Goal: Task Accomplishment & Management: Use online tool/utility

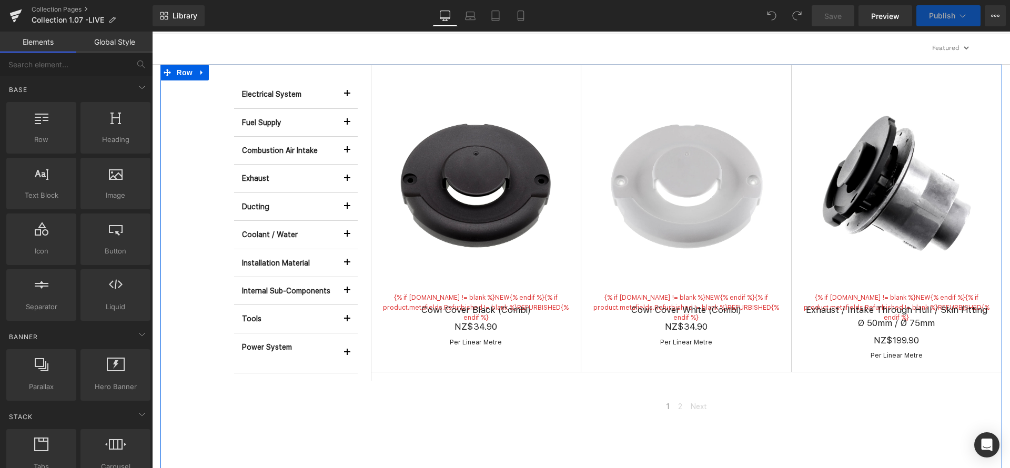
scroll to position [306, 0]
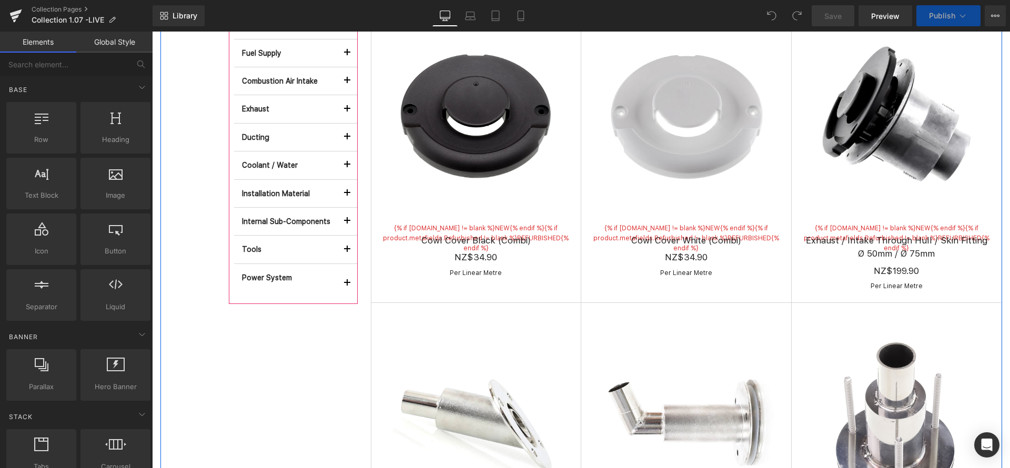
click at [344, 281] on button "button" at bounding box center [347, 283] width 21 height 39
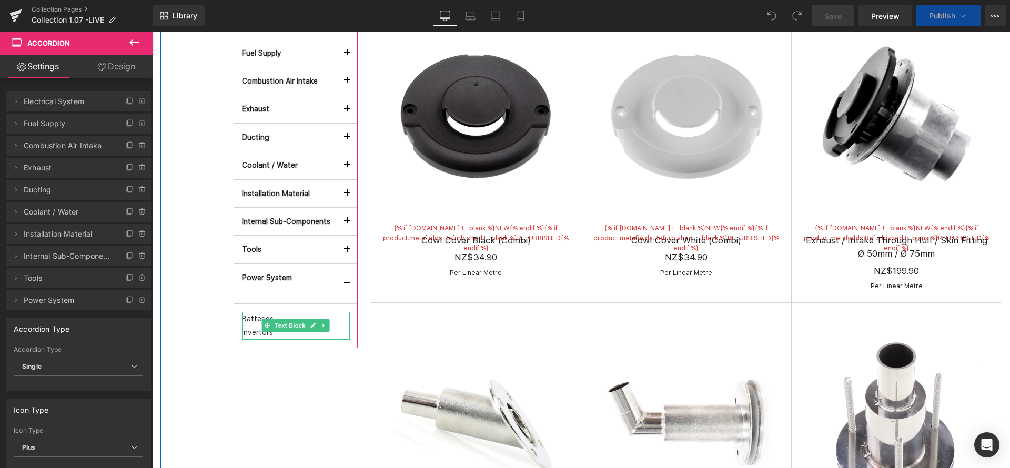
click at [260, 333] on div "Batteries Invertors" at bounding box center [296, 326] width 108 height 28
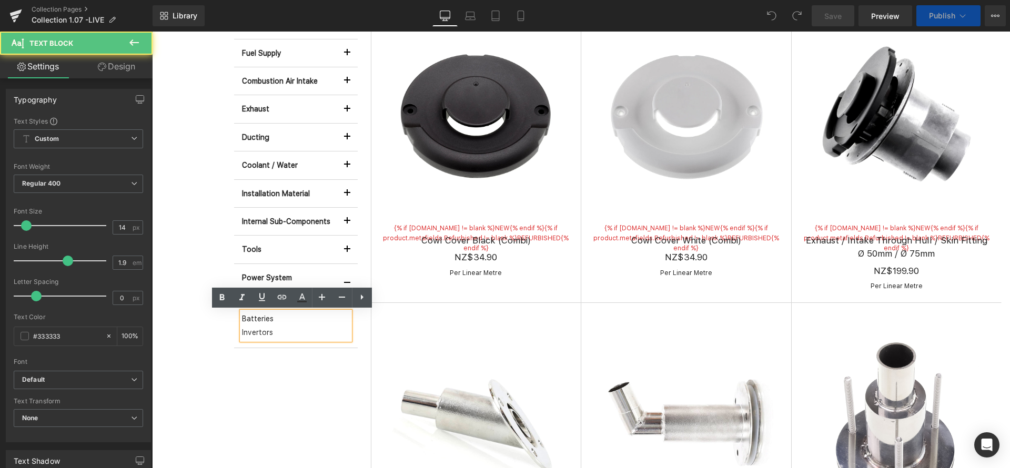
click at [260, 332] on div "Batteries Invertors" at bounding box center [296, 326] width 108 height 28
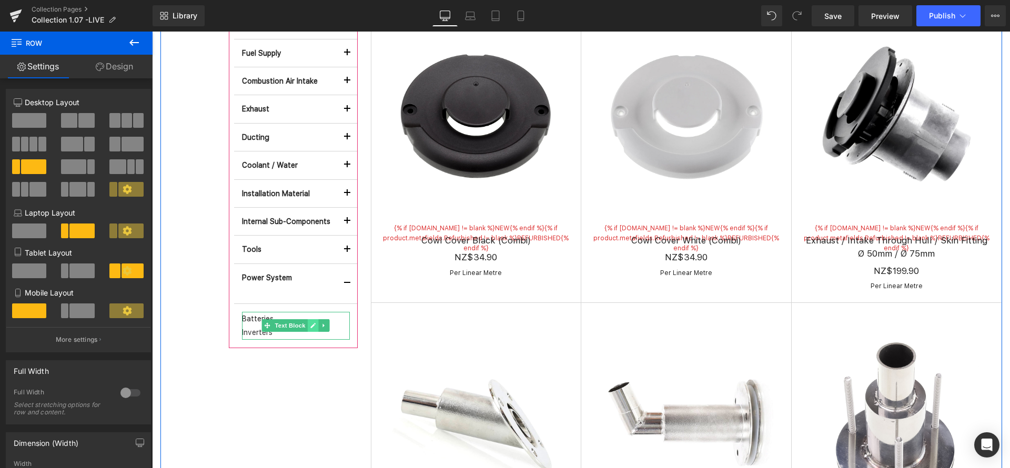
click at [310, 327] on icon at bounding box center [312, 325] width 5 height 5
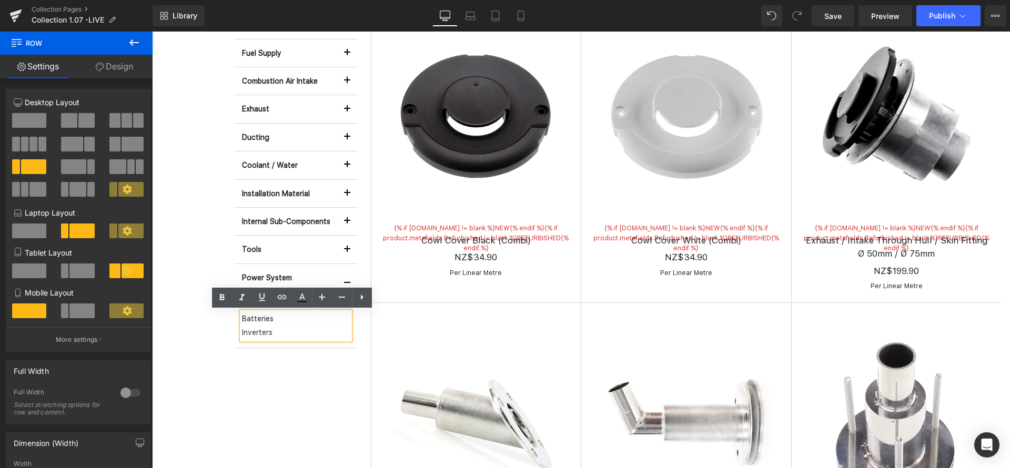
click at [261, 336] on div "Batteries Inverters" at bounding box center [296, 326] width 108 height 28
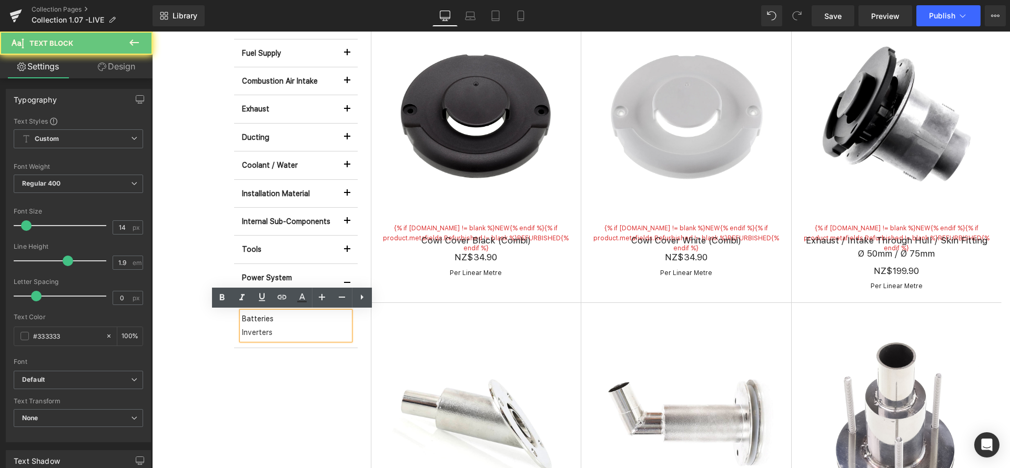
click at [254, 332] on div "Batteries Inverters" at bounding box center [296, 326] width 108 height 28
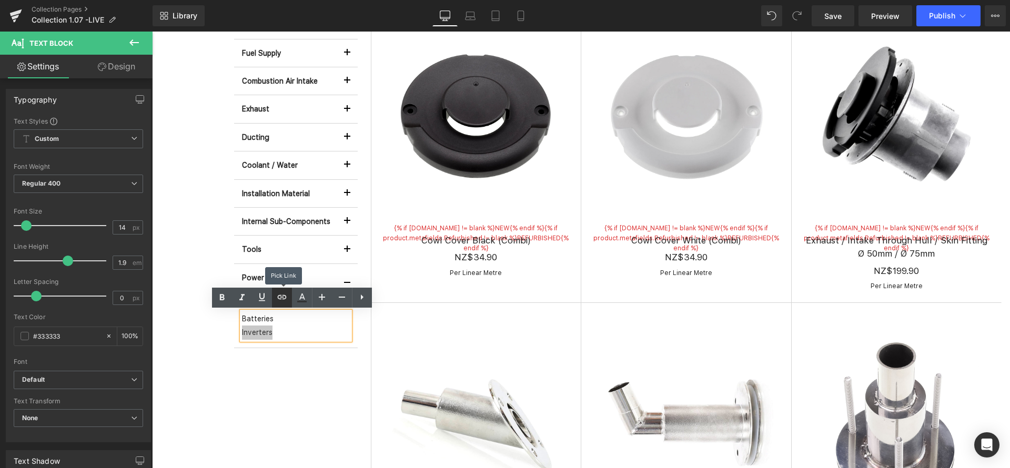
click at [282, 301] on icon at bounding box center [282, 297] width 13 height 13
click at [291, 371] on input "text" at bounding box center [315, 368] width 162 height 26
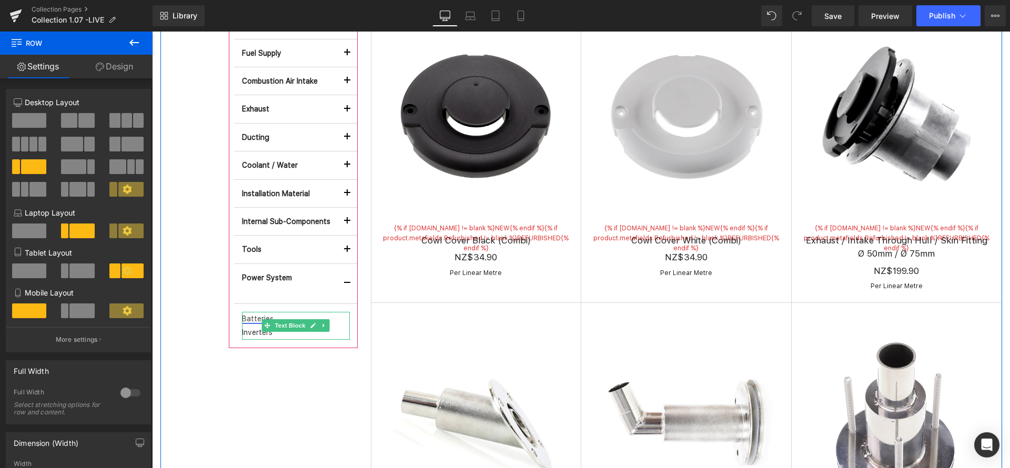
click at [251, 316] on link "Batteries" at bounding box center [258, 319] width 32 height 8
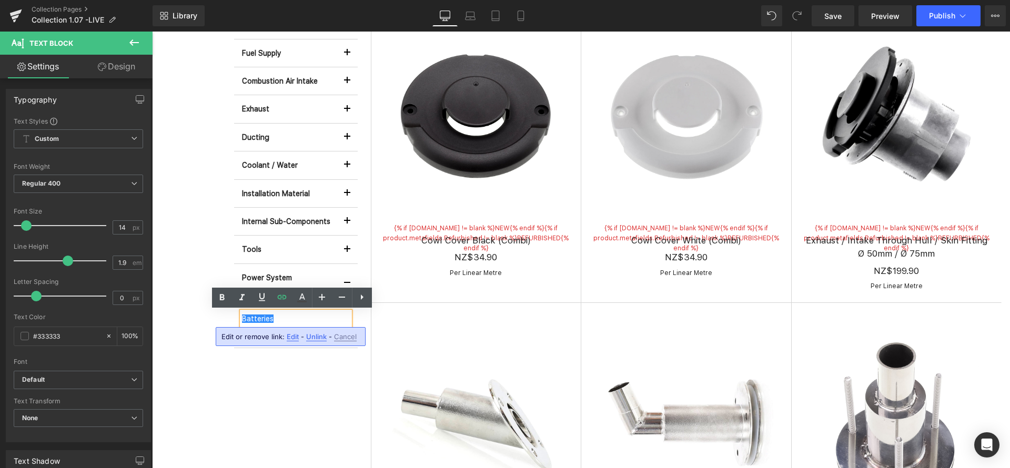
click at [290, 336] on span "Edit" at bounding box center [293, 336] width 12 height 9
drag, startPoint x: 491, startPoint y: 368, endPoint x: 230, endPoint y: 327, distance: 264.2
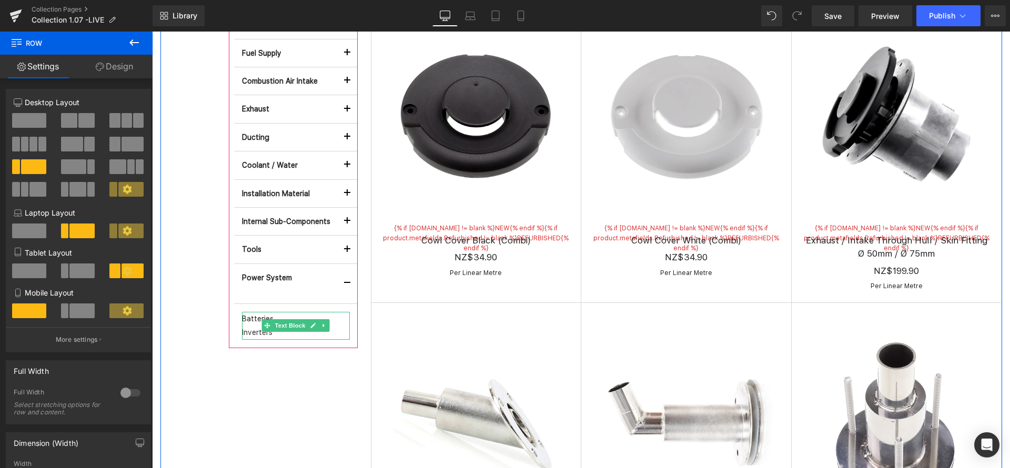
click at [262, 335] on div "Batteries Inverters" at bounding box center [296, 326] width 108 height 28
click at [263, 335] on div "Batteries Inverters" at bounding box center [296, 326] width 108 height 28
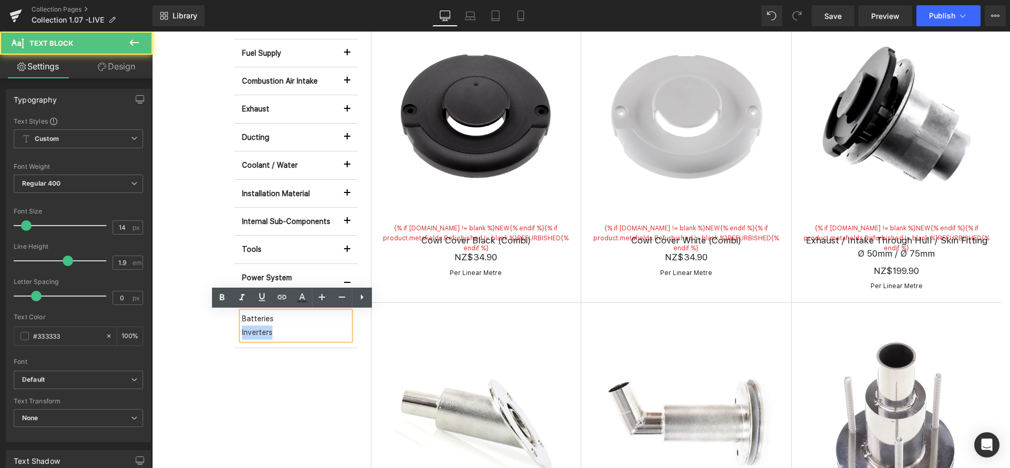
click at [263, 333] on div "Batteries Inverters" at bounding box center [296, 326] width 108 height 28
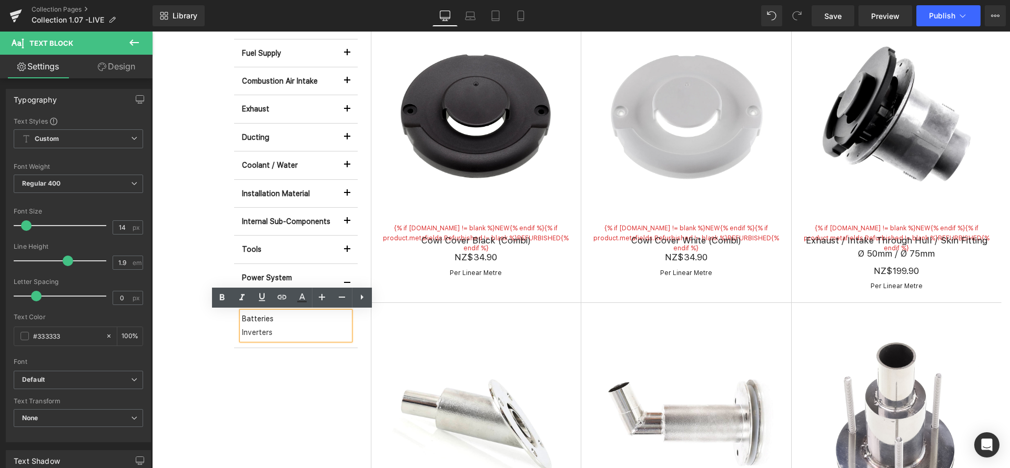
drag, startPoint x: 268, startPoint y: 332, endPoint x: 237, endPoint y: 332, distance: 31.6
click at [242, 332] on div "Batteries Inverters" at bounding box center [296, 326] width 108 height 28
click at [252, 332] on div "Batteries Inverters" at bounding box center [296, 326] width 108 height 28
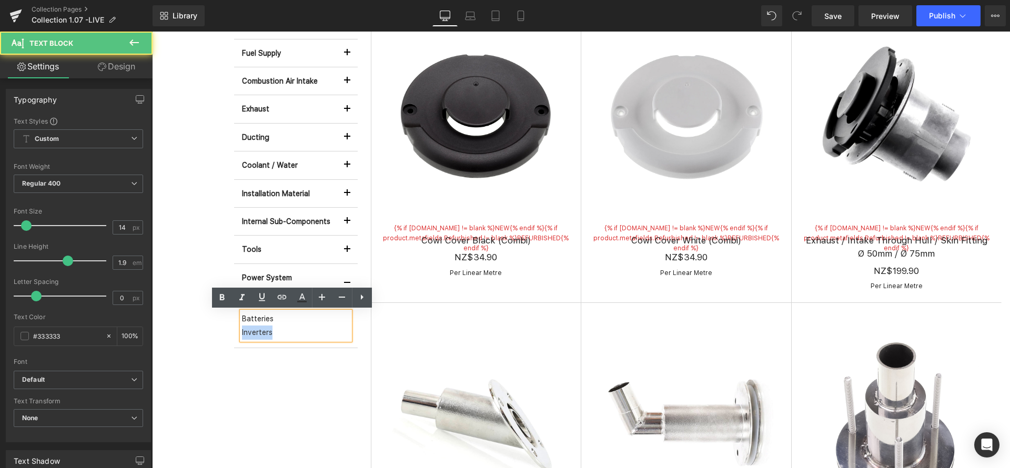
click at [253, 332] on div "Batteries Inverters" at bounding box center [296, 326] width 108 height 28
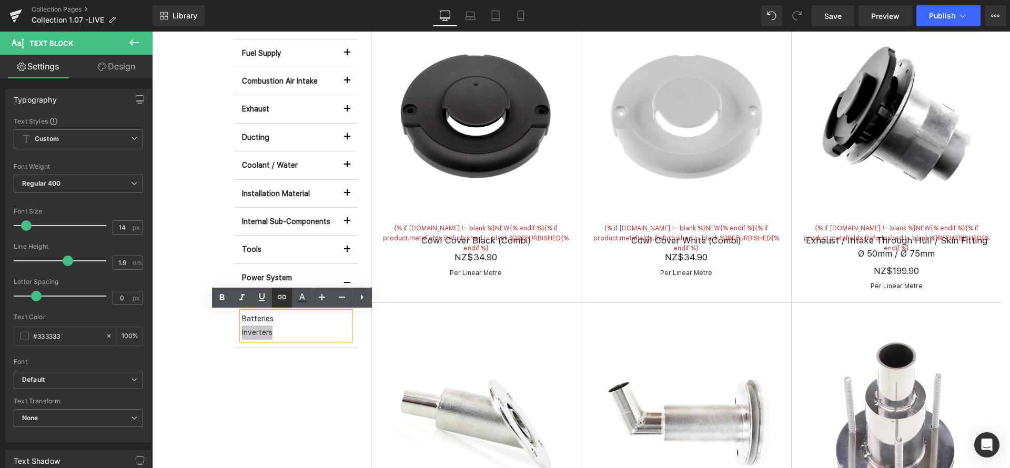
click at [281, 293] on icon at bounding box center [282, 297] width 13 height 13
click at [269, 361] on input "text" at bounding box center [315, 368] width 162 height 26
paste input "/collections/batteries"
drag, startPoint x: 333, startPoint y: 366, endPoint x: 289, endPoint y: 366, distance: 44.2
click at [289, 366] on input "/collections/batteries" at bounding box center [315, 368] width 162 height 26
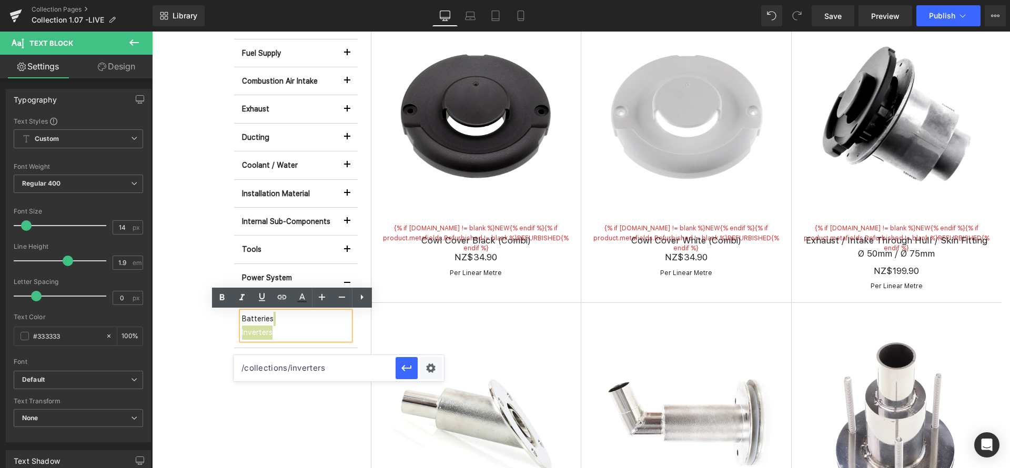
type input "/collections/inverters"
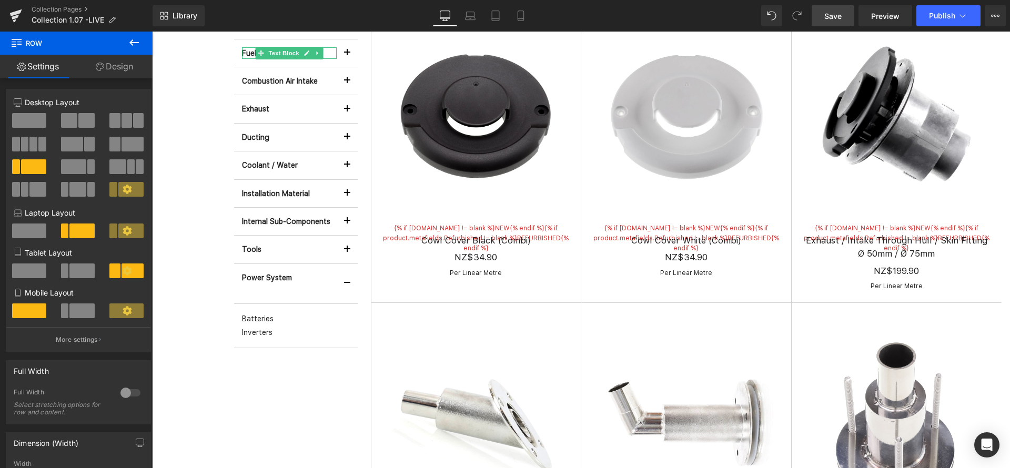
click at [839, 16] on span "Save" at bounding box center [832, 16] width 17 height 11
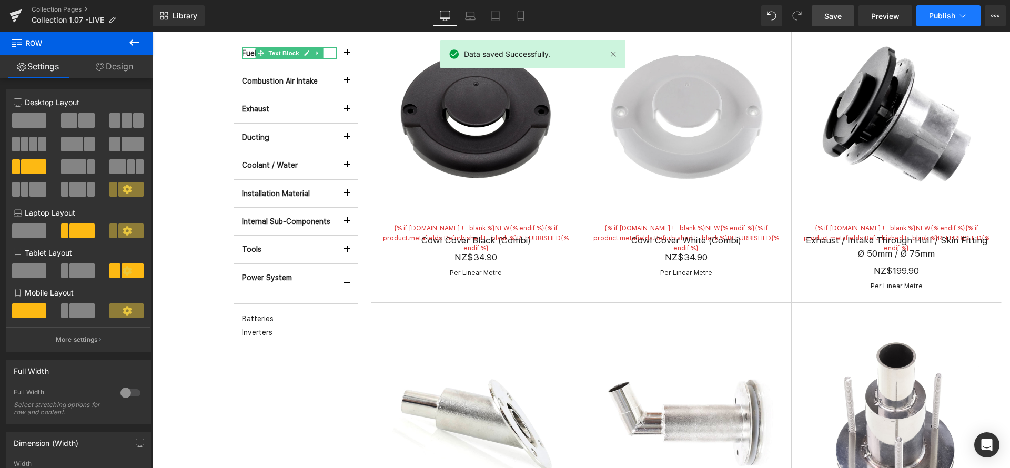
click at [948, 17] on span "Publish" at bounding box center [942, 16] width 26 height 8
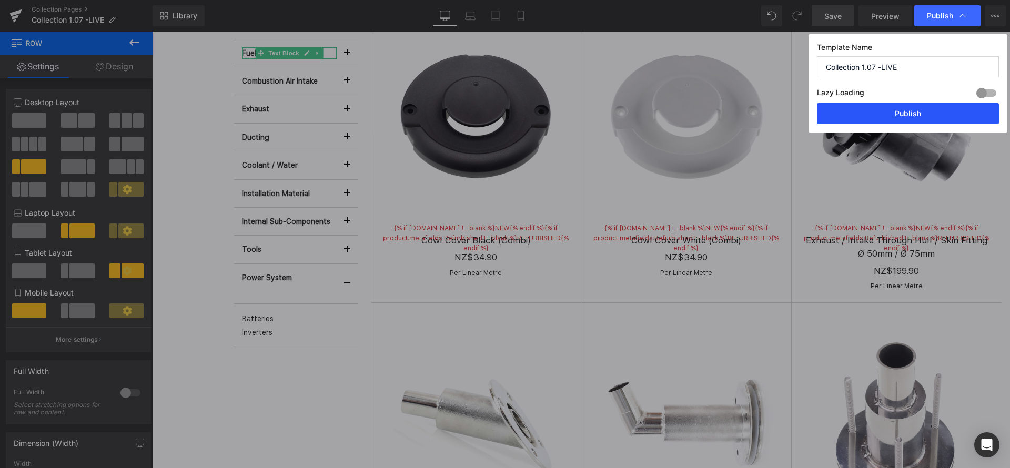
click at [895, 116] on button "Publish" at bounding box center [908, 113] width 182 height 21
